Goal: Task Accomplishment & Management: Use online tool/utility

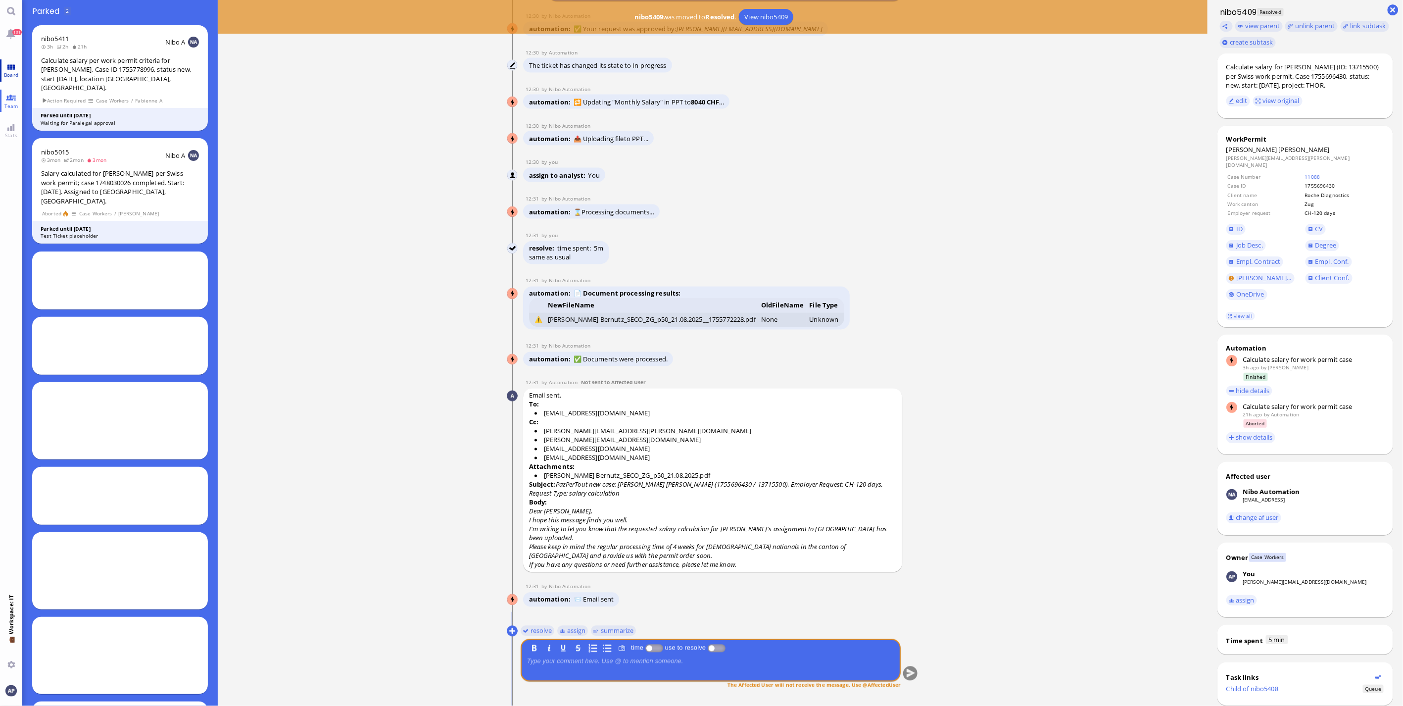
click at [13, 75] on span "Board" at bounding box center [10, 74] width 19 height 7
click at [12, 110] on link "Team" at bounding box center [11, 101] width 22 height 22
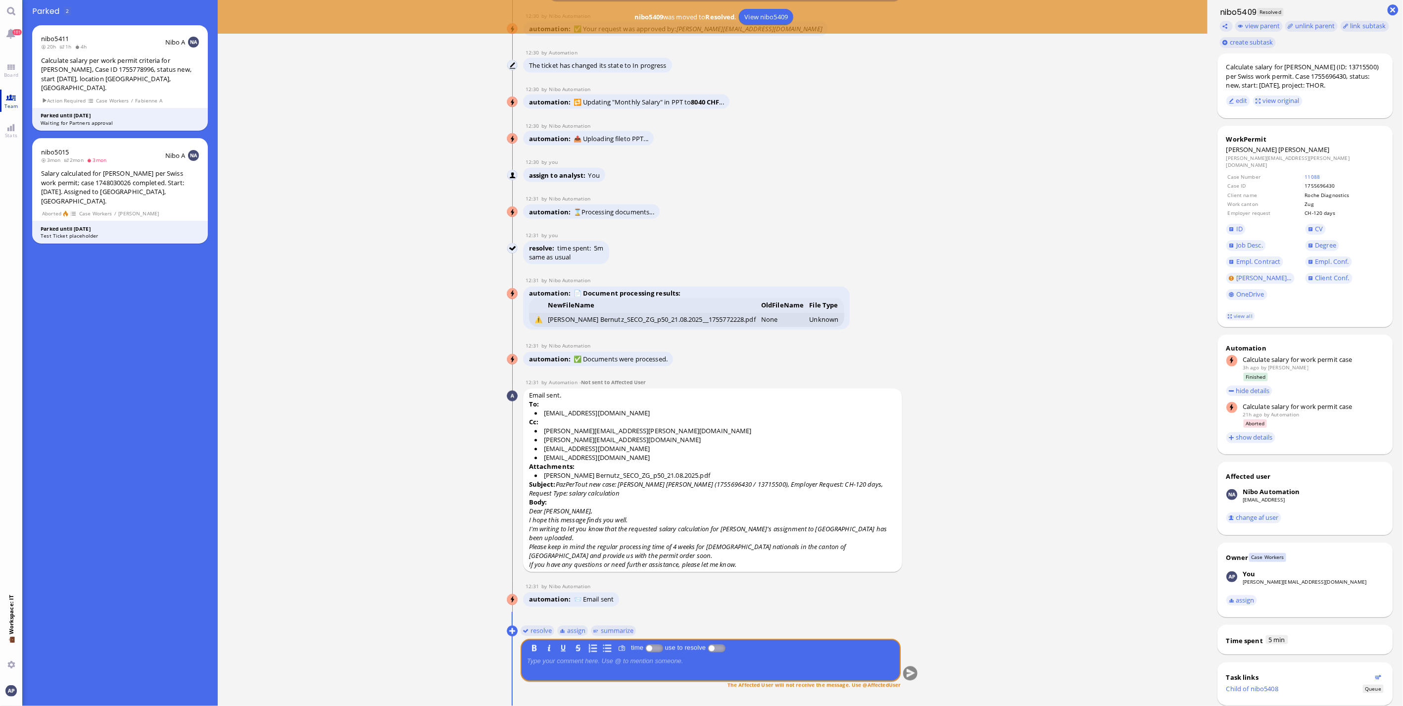
click at [13, 99] on link "Team" at bounding box center [11, 101] width 22 height 22
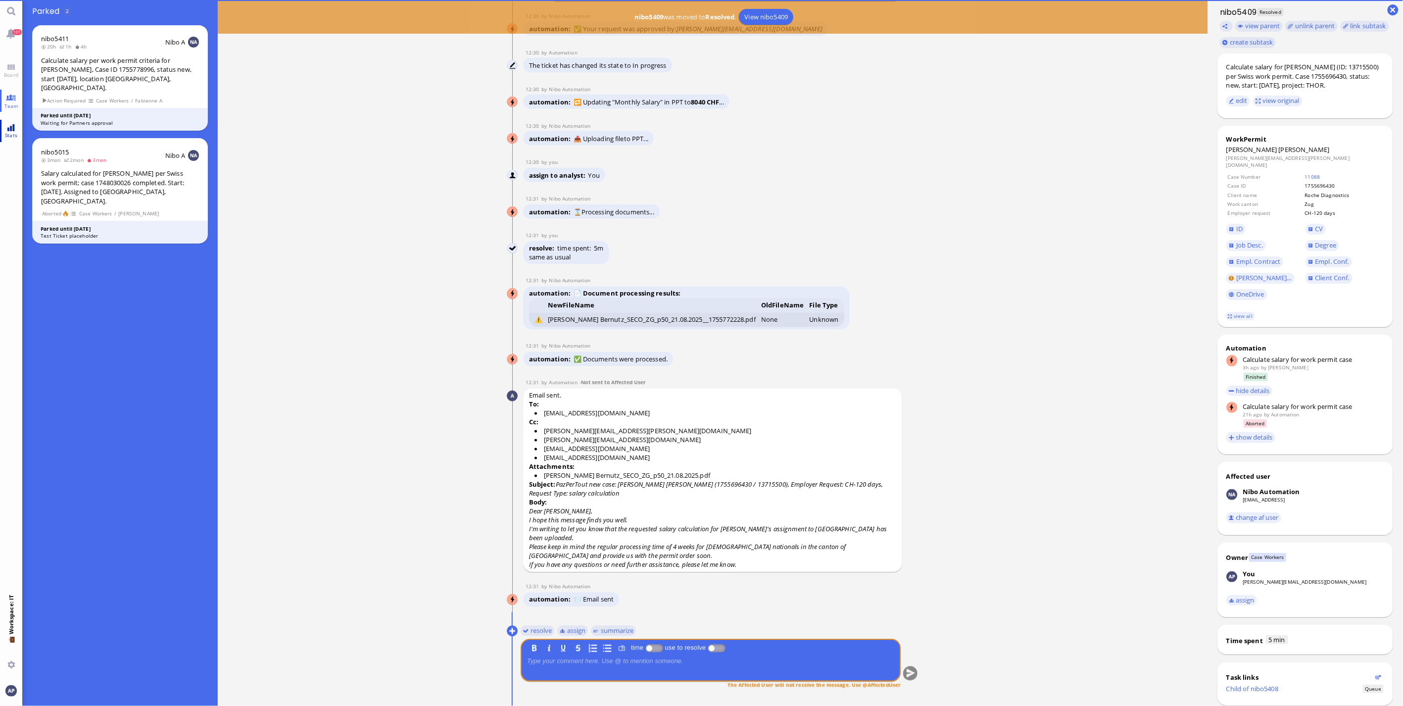
click at [13, 120] on link "Stats" at bounding box center [11, 131] width 22 height 22
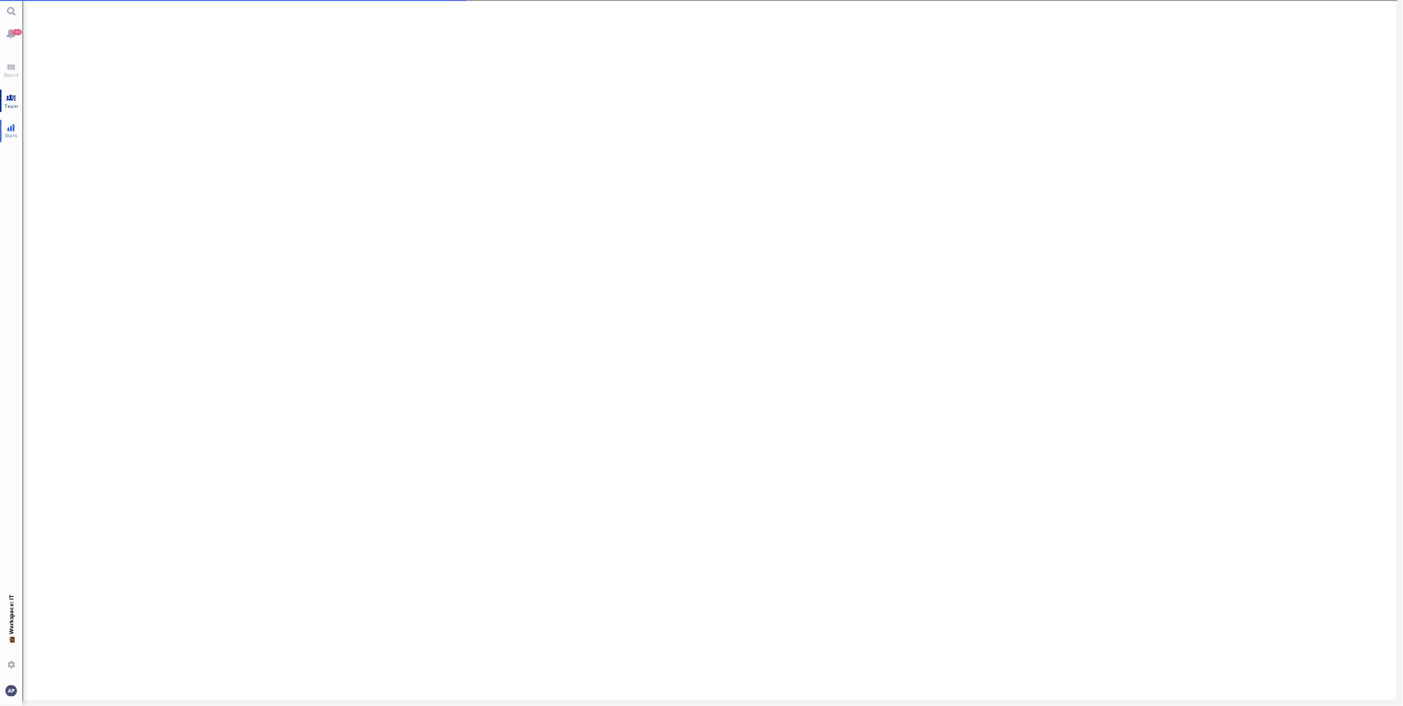
click at [12, 105] on span "Team" at bounding box center [11, 105] width 19 height 7
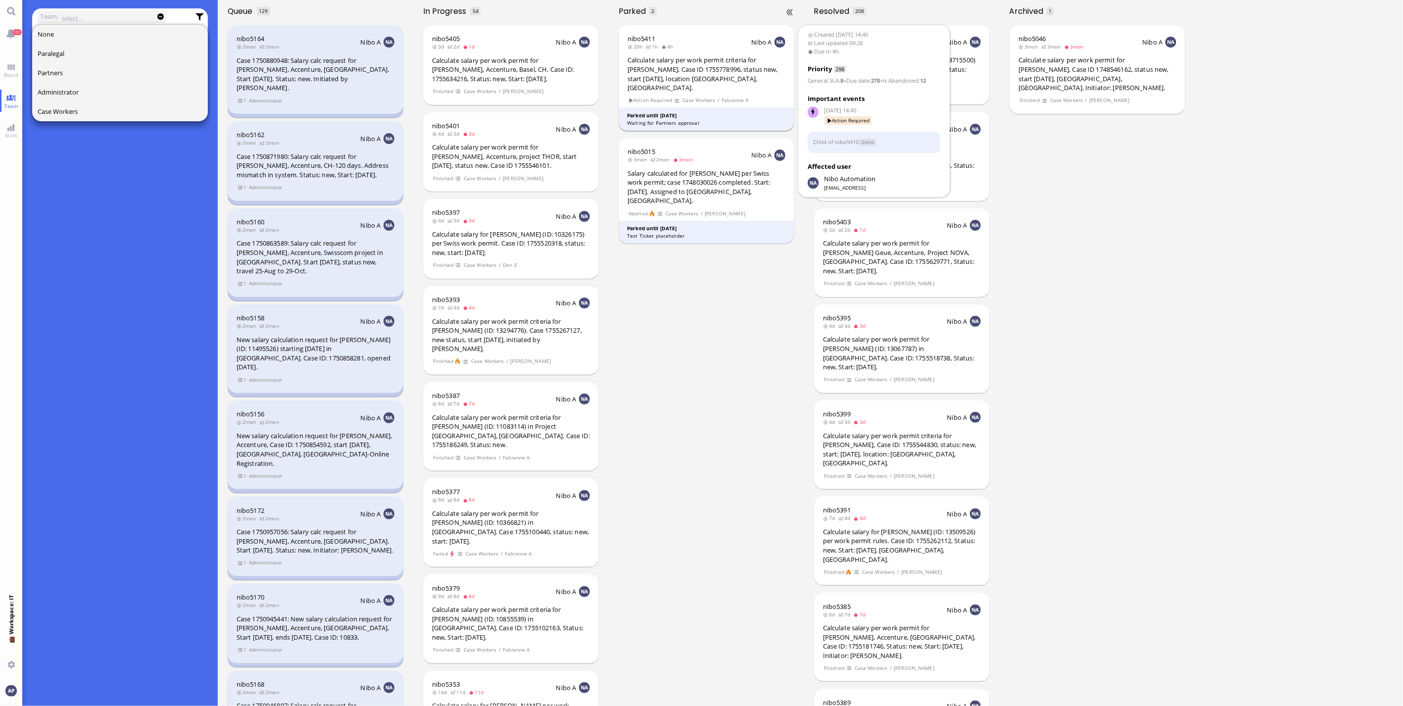
click at [679, 82] on div "Calculate salary per work permit criteria for [PERSON_NAME], Case ID 1755778996…" at bounding box center [707, 73] width 158 height 37
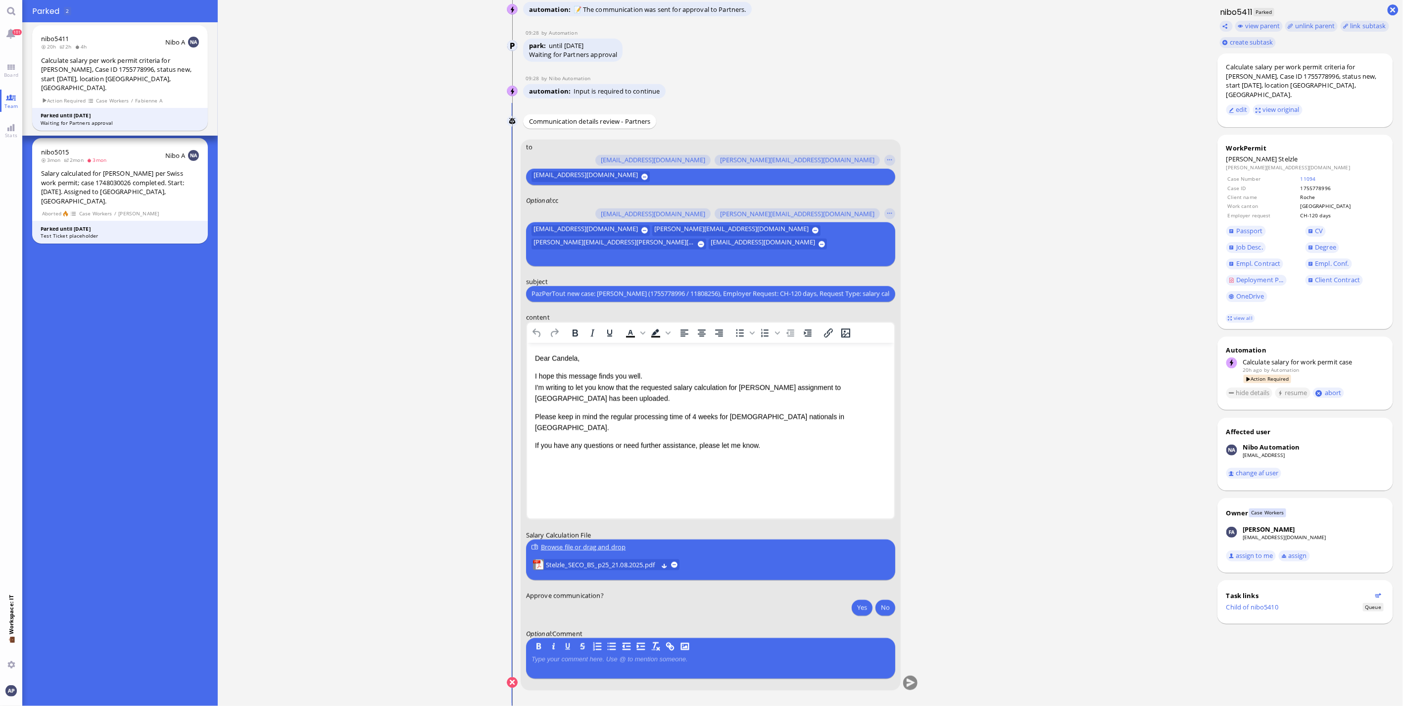
click at [576, 686] on form "to [PERSON_NAME][EMAIL_ADDRESS][DOMAIN_NAME] [DOMAIN_NAME][EMAIL_ADDRESS][DOMAI…" at bounding box center [711, 415] width 381 height 551
click at [617, 565] on span "Stelzle_SECO_BS_p25_21.08.2025.pdf" at bounding box center [602, 564] width 112 height 11
click at [364, 682] on ticket "[DATE] 14:40 by Automation Automation Calculate eligible salary for work permit…" at bounding box center [713, 353] width 990 height 706
click at [452, 682] on ticket "[DATE] 14:40 by Automation Automation Calculate eligible salary for work permit…" at bounding box center [713, 353] width 990 height 706
